Goal: Navigation & Orientation: Find specific page/section

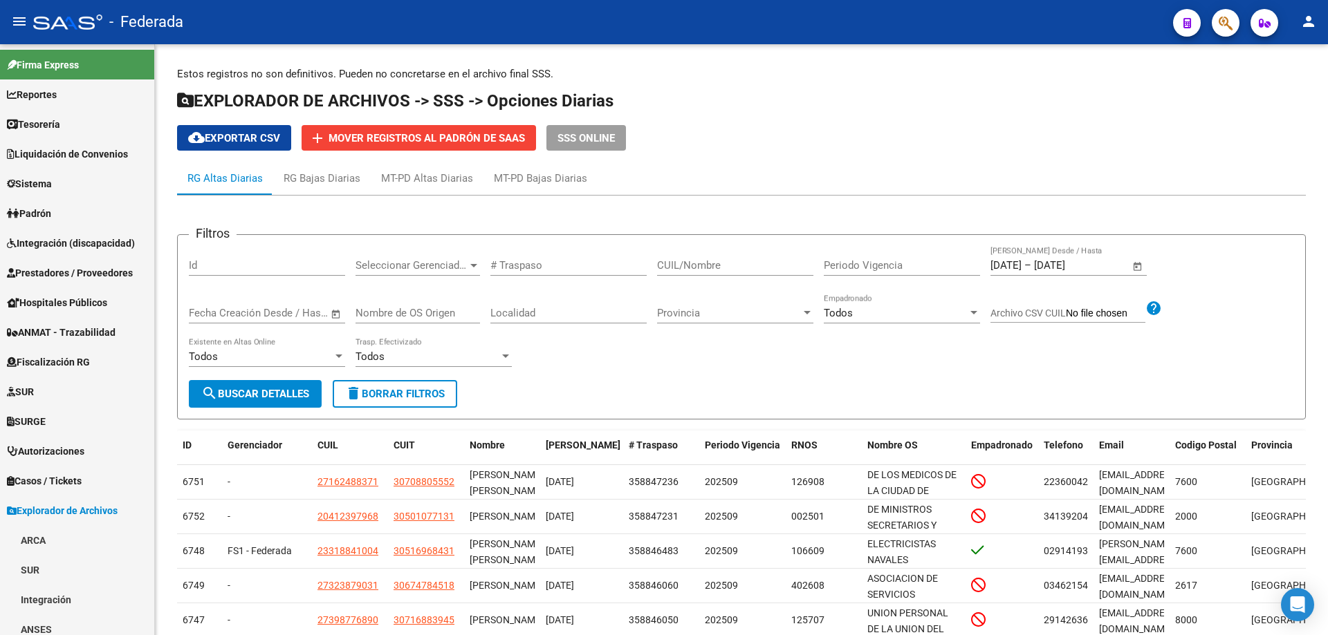
scroll to position [270, 0]
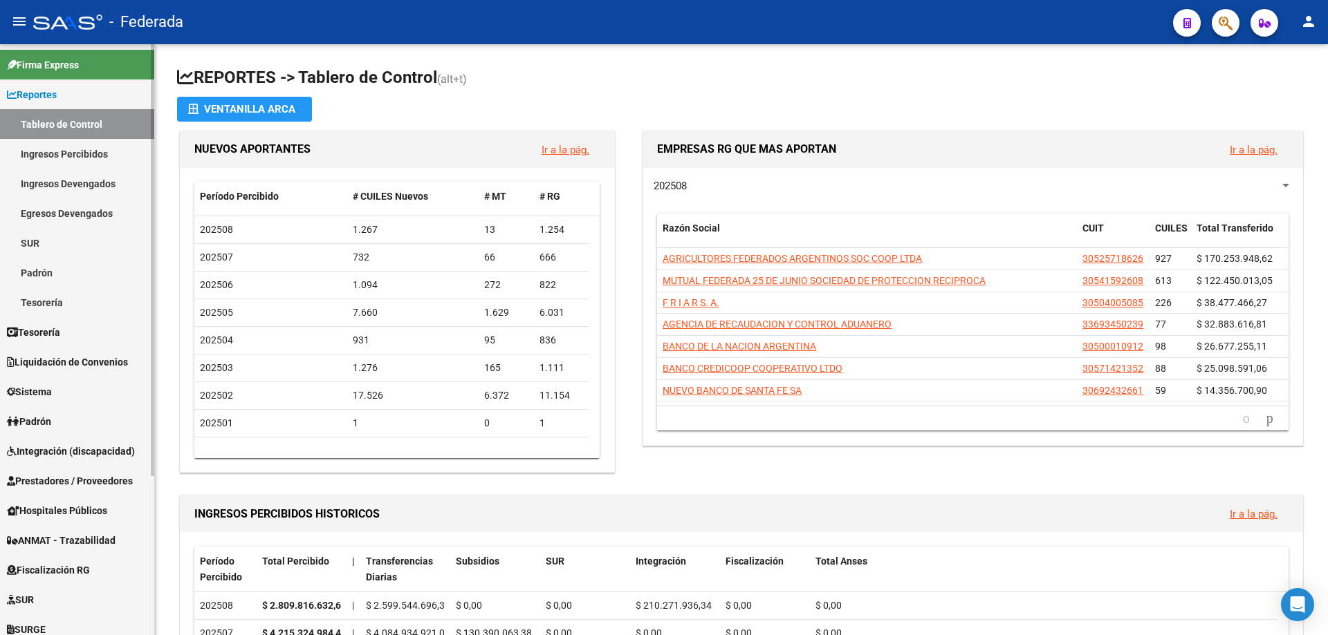
scroll to position [217, 0]
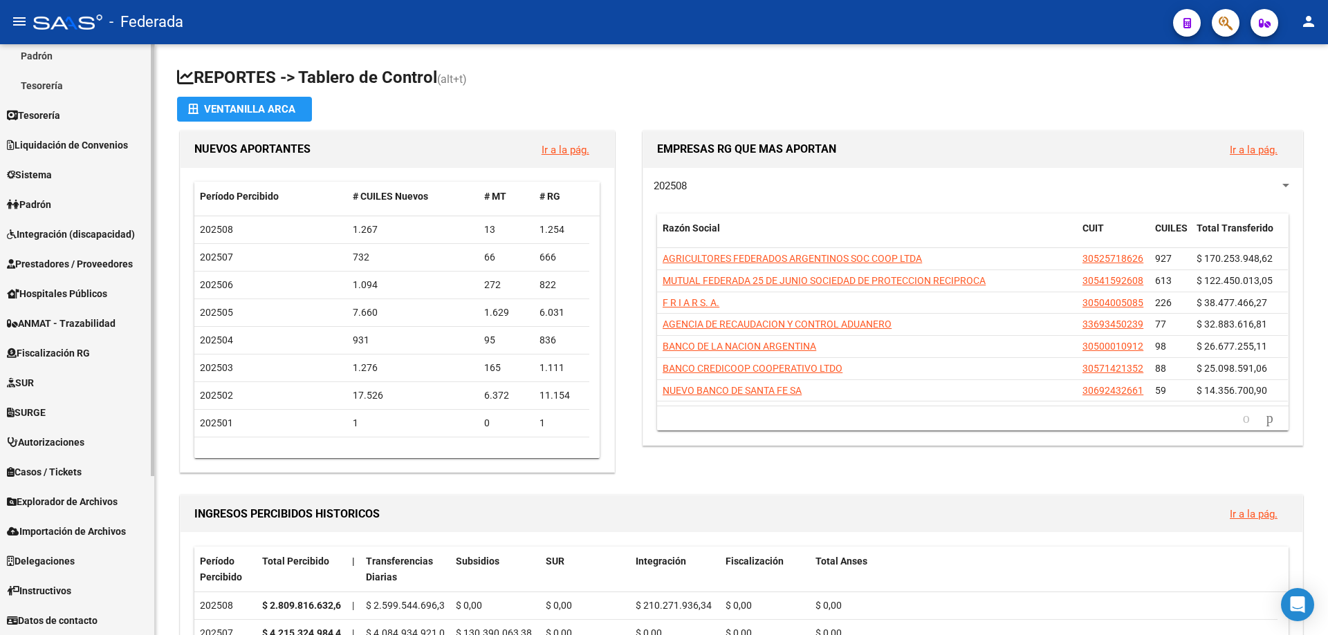
click at [90, 503] on span "Explorador de Archivos" at bounding box center [62, 501] width 111 height 15
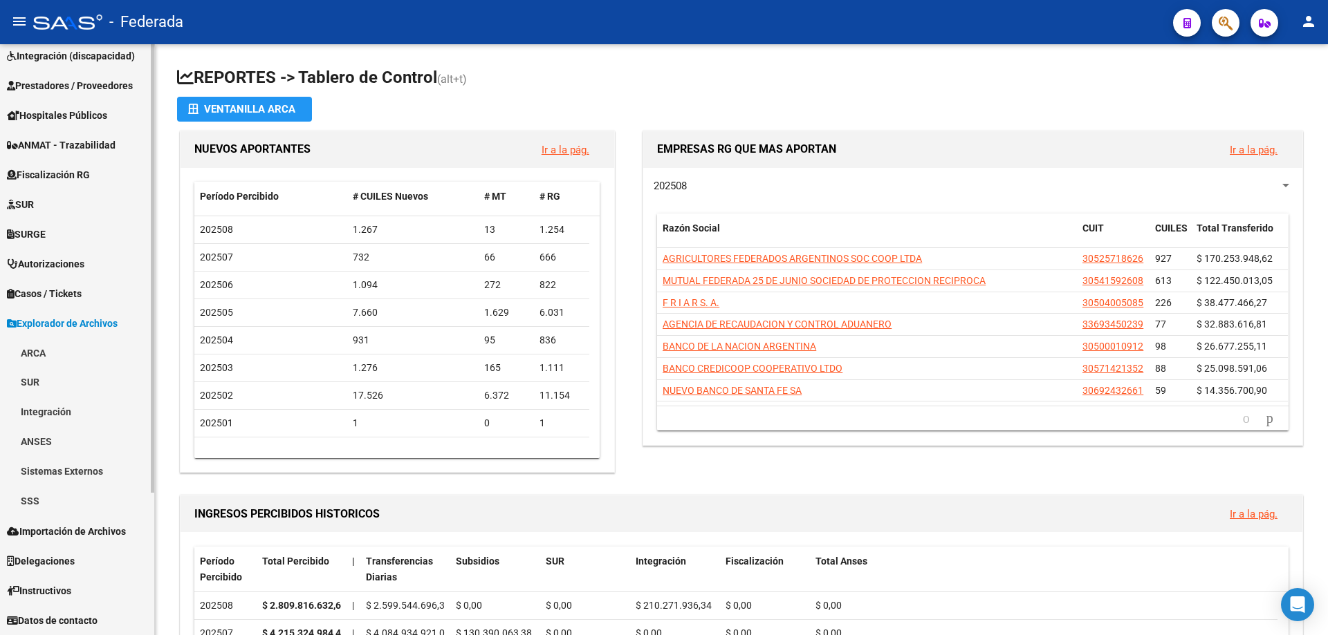
scroll to position [187, 0]
click at [43, 501] on link "SSS" at bounding box center [77, 502] width 154 height 30
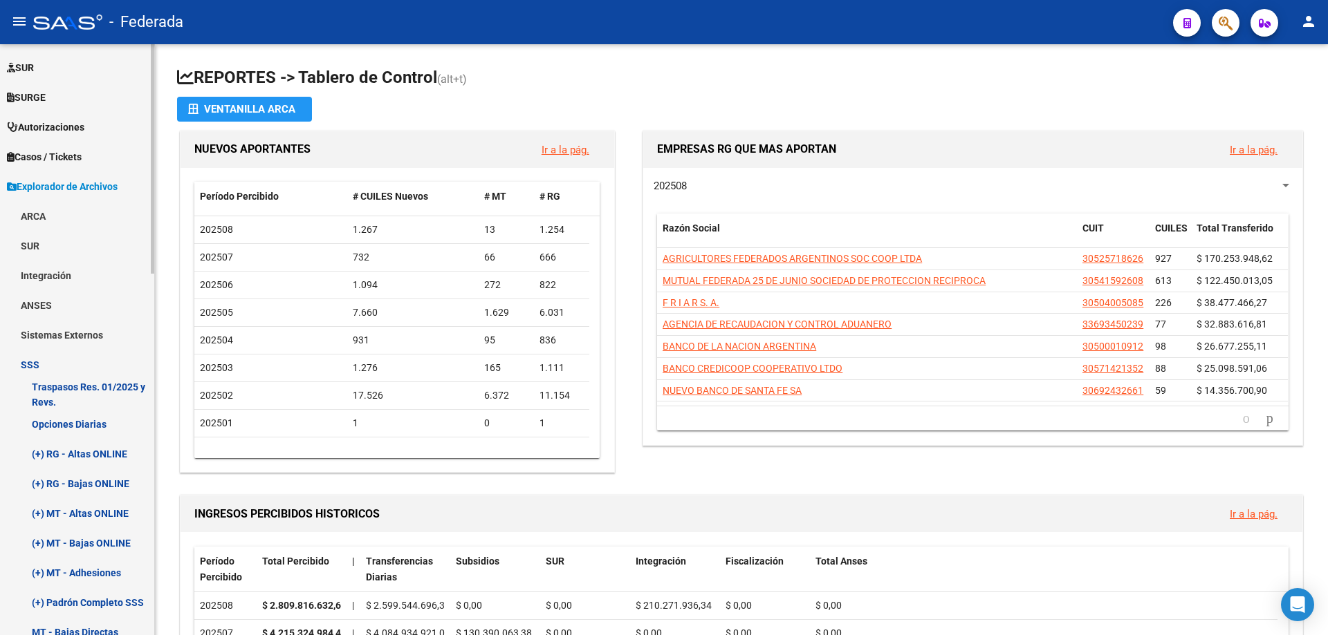
scroll to position [326, 0]
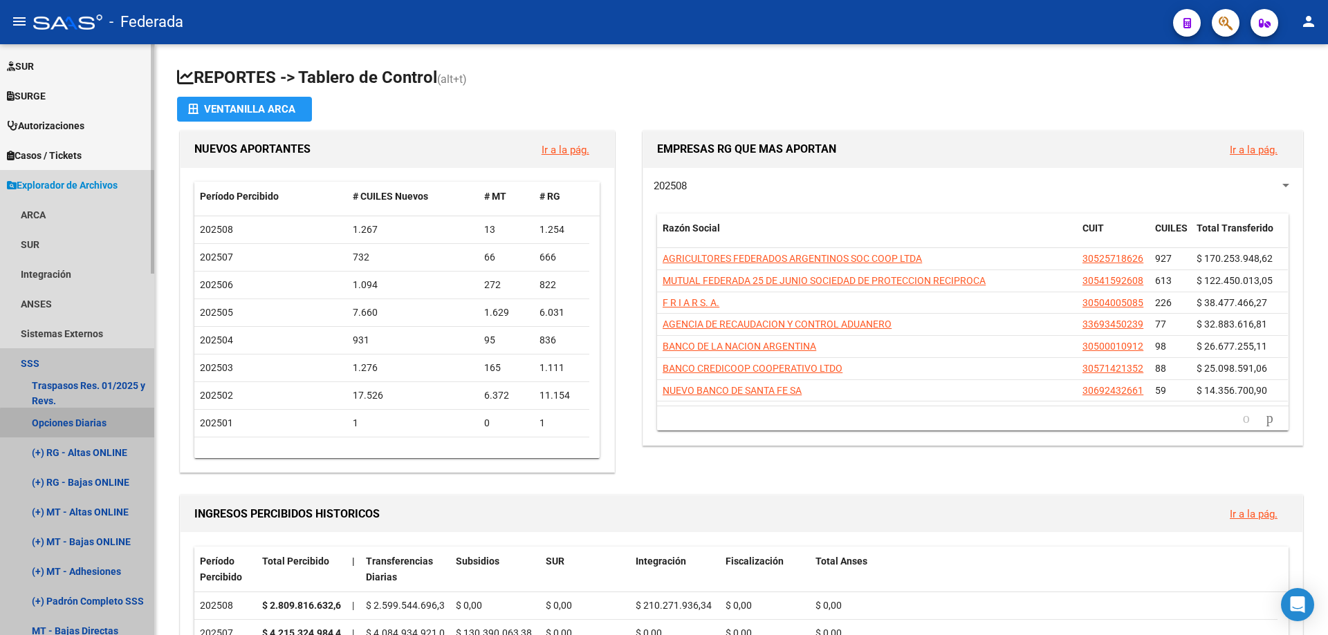
click at [86, 425] on link "Opciones Diarias" at bounding box center [77, 423] width 154 height 30
